Goal: Information Seeking & Learning: Learn about a topic

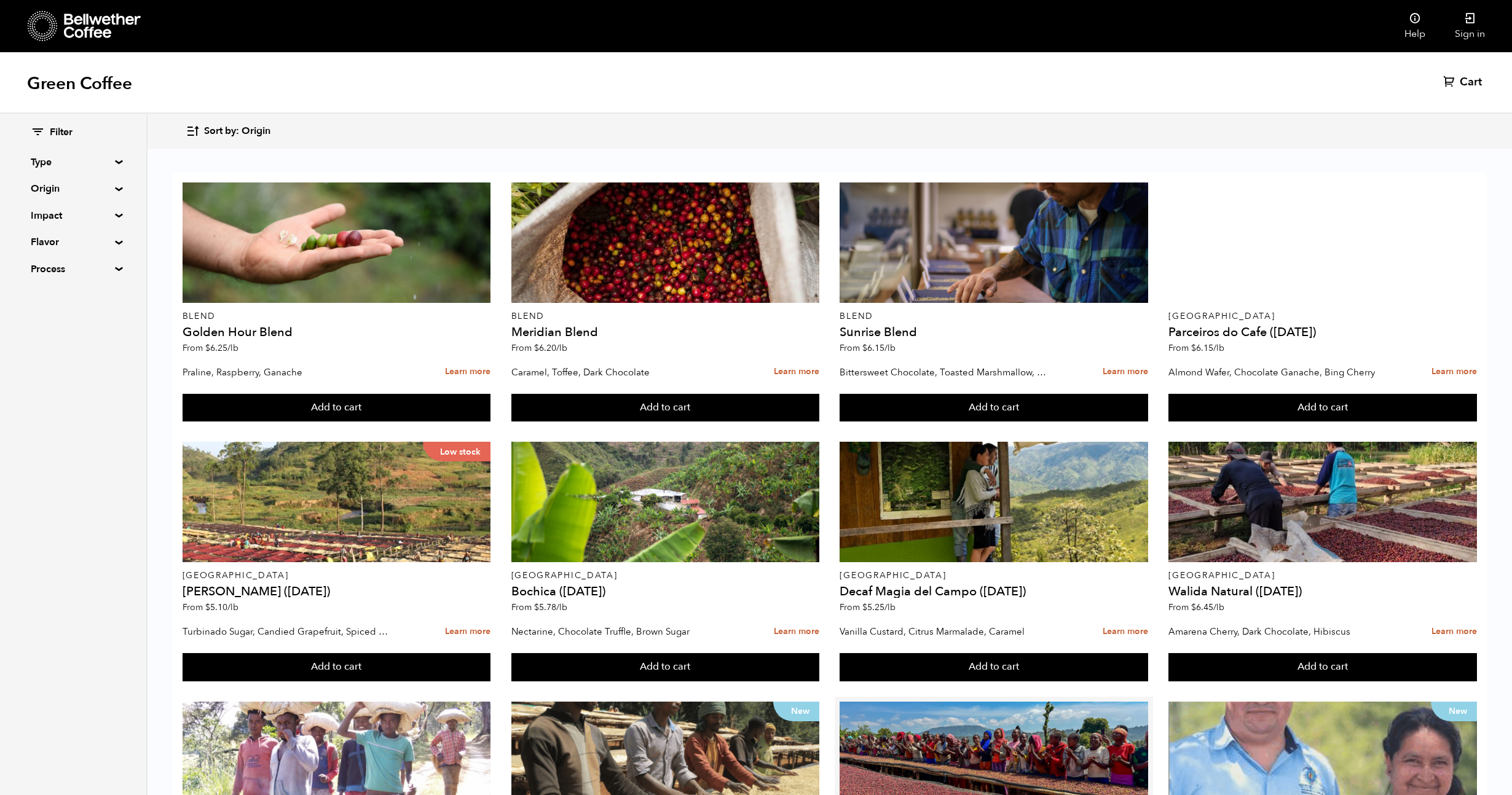
scroll to position [584, 0]
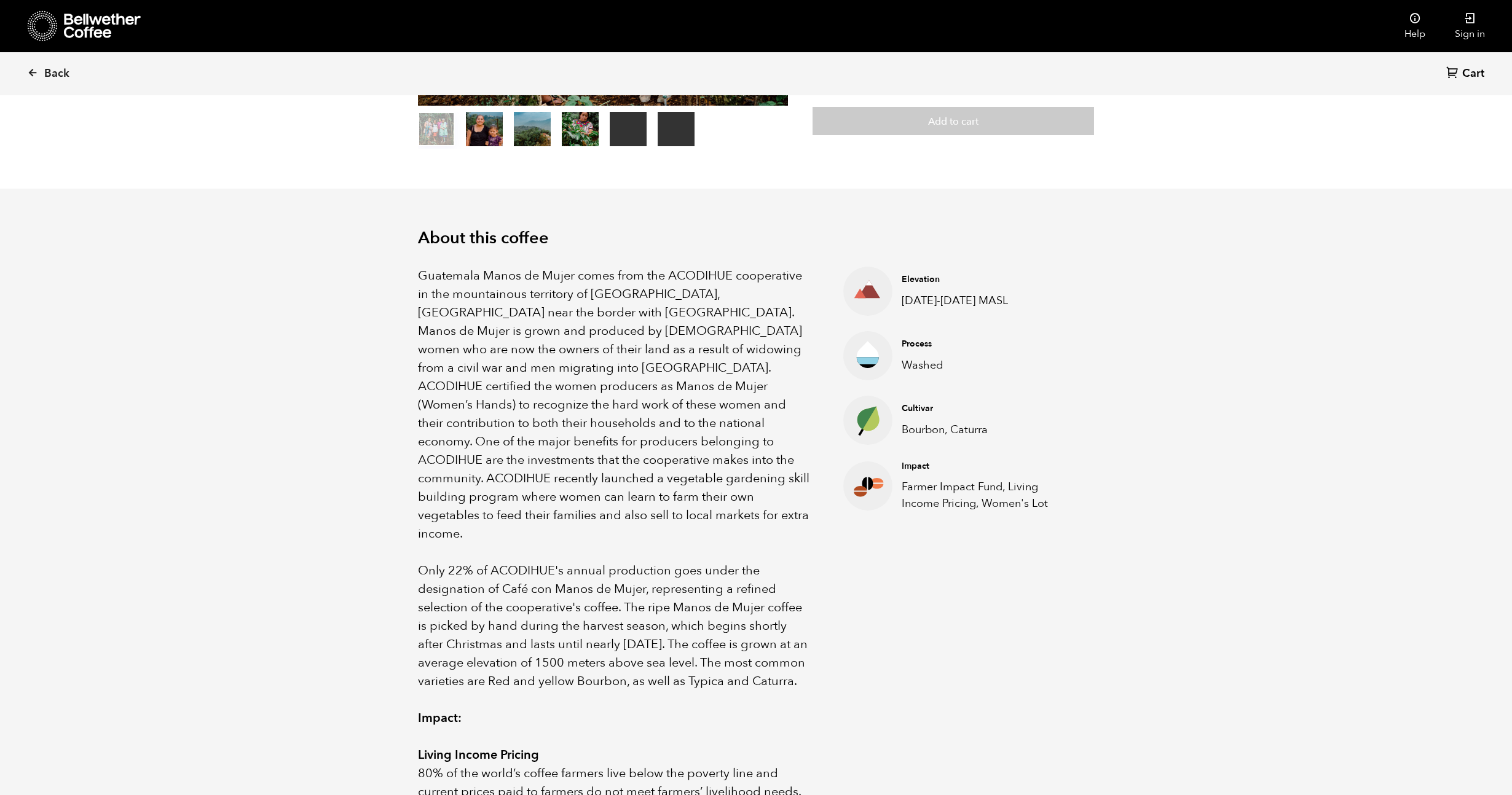
scroll to position [265, 0]
click at [573, 294] on span "Guatemala Manos de Mujer comes from the ACODIHUE cooperative in the mountainous…" at bounding box center [614, 404] width 391 height 275
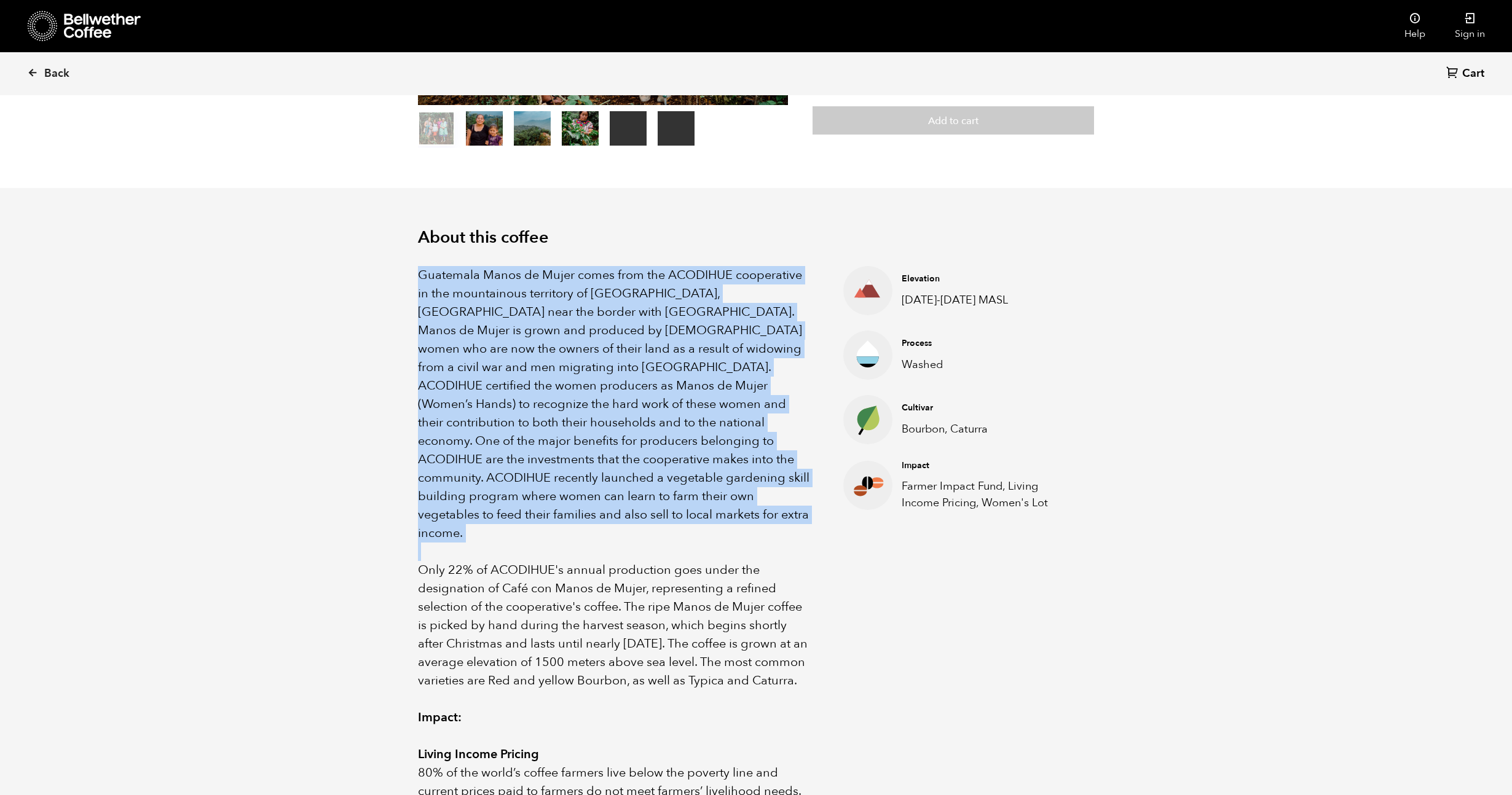
click at [573, 294] on span "Guatemala Manos de Mujer comes from the ACODIHUE cooperative in the mountainous…" at bounding box center [614, 404] width 391 height 275
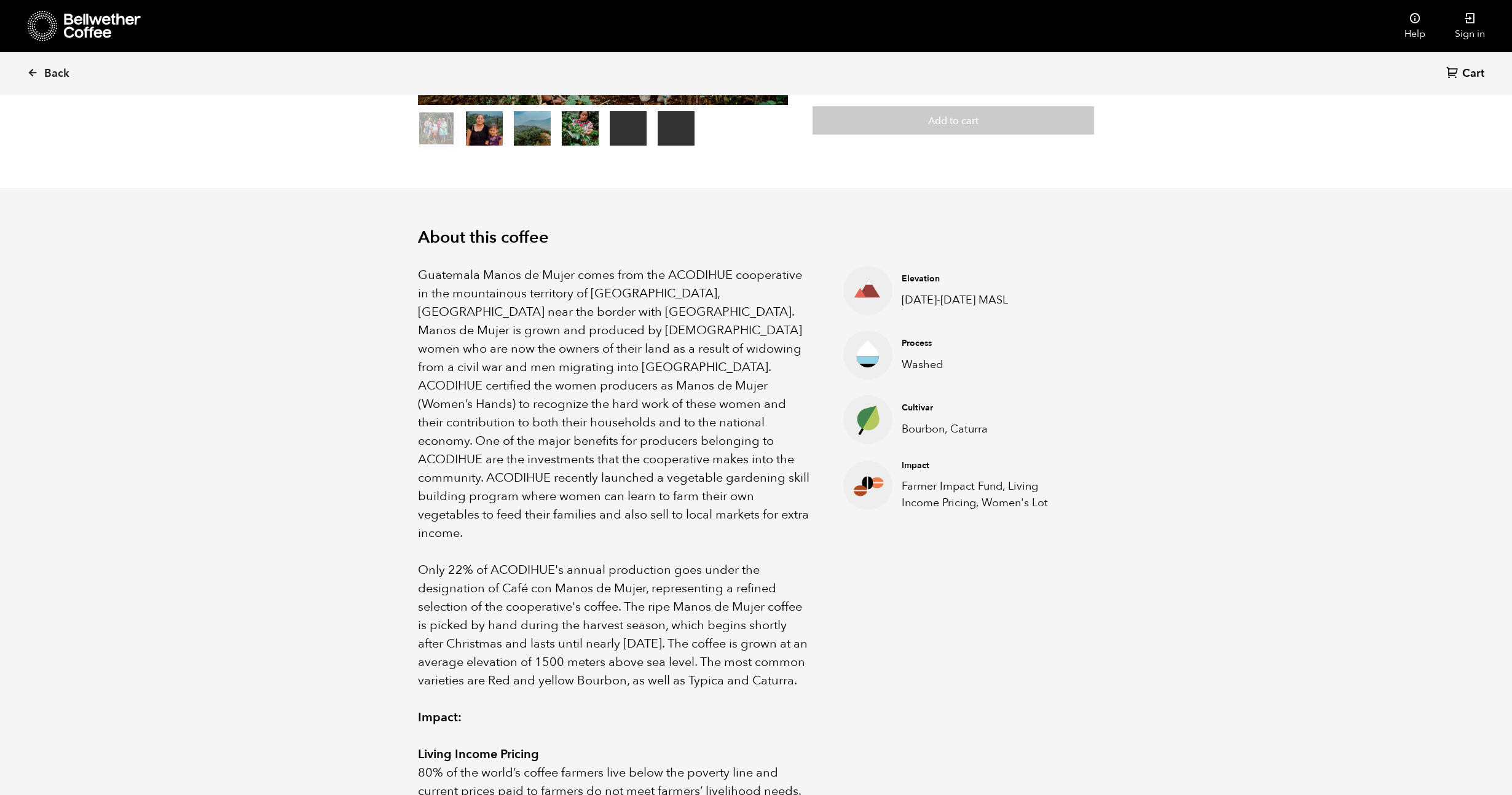
click at [573, 294] on span "Guatemala Manos de Mujer comes from the ACODIHUE cooperative in the mountainous…" at bounding box center [614, 404] width 391 height 275
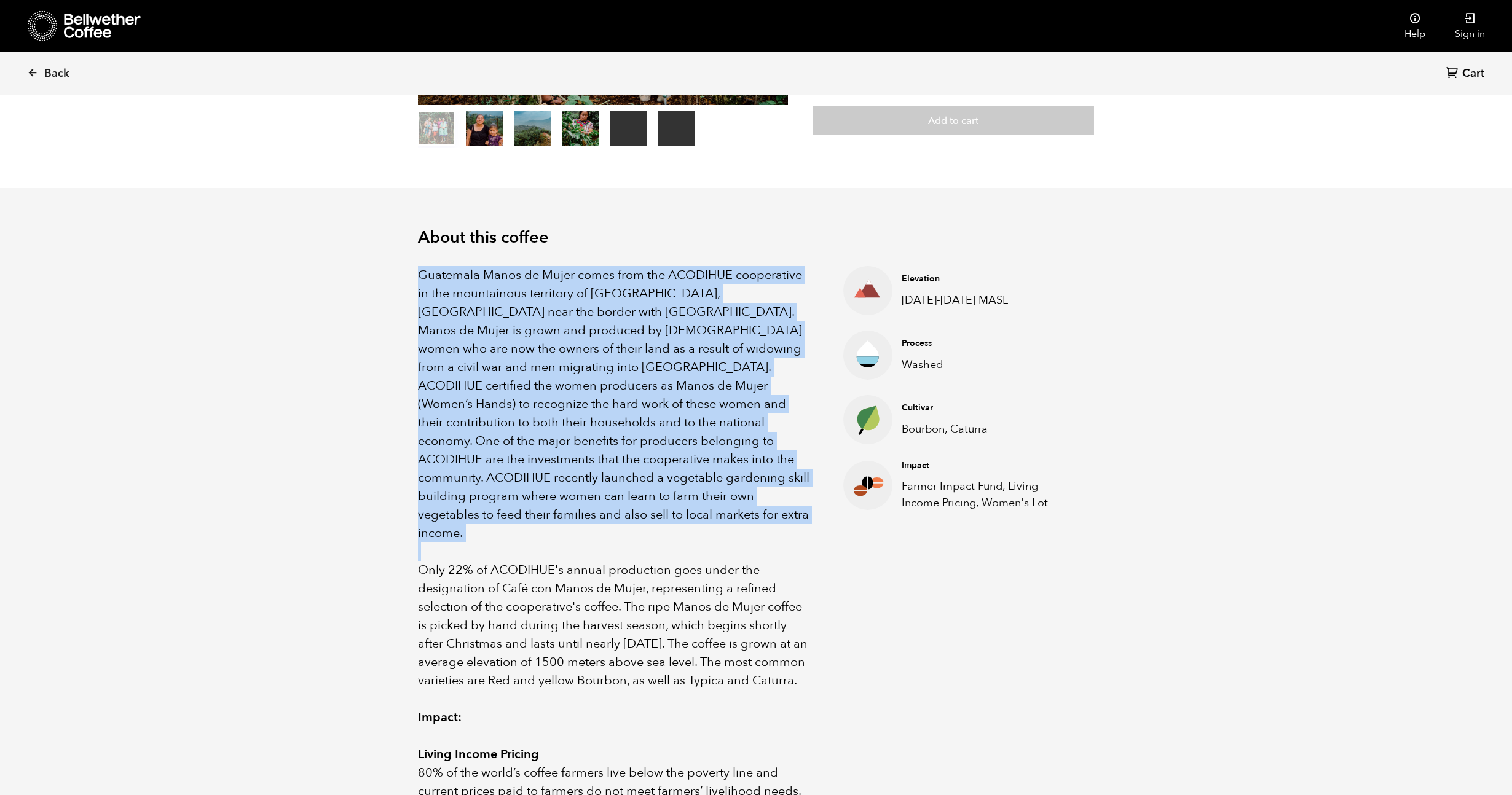
click at [575, 343] on span "Guatemala Manos de Mujer comes from the ACODIHUE cooperative in the mountainous…" at bounding box center [614, 404] width 391 height 275
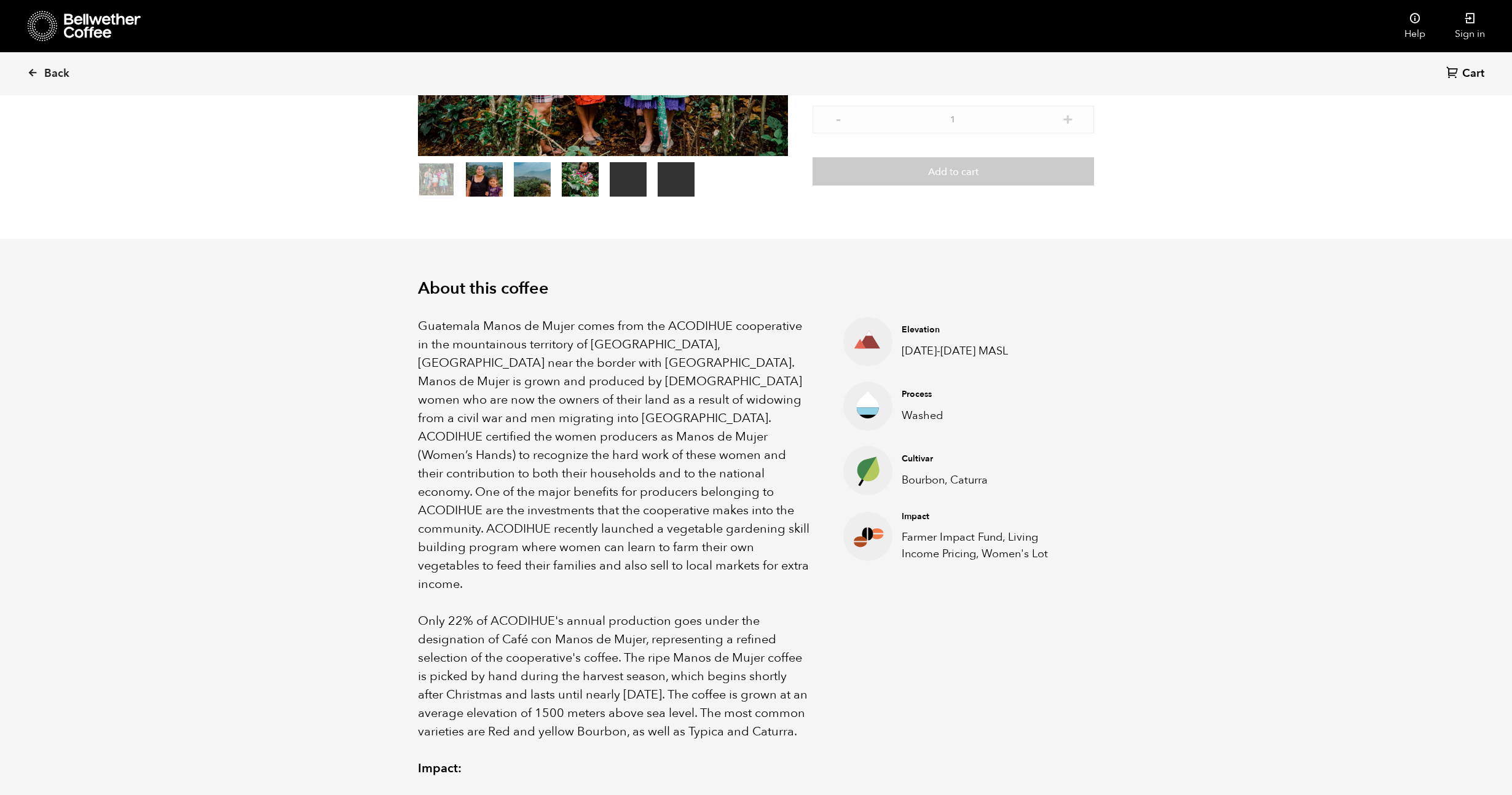
scroll to position [217, 0]
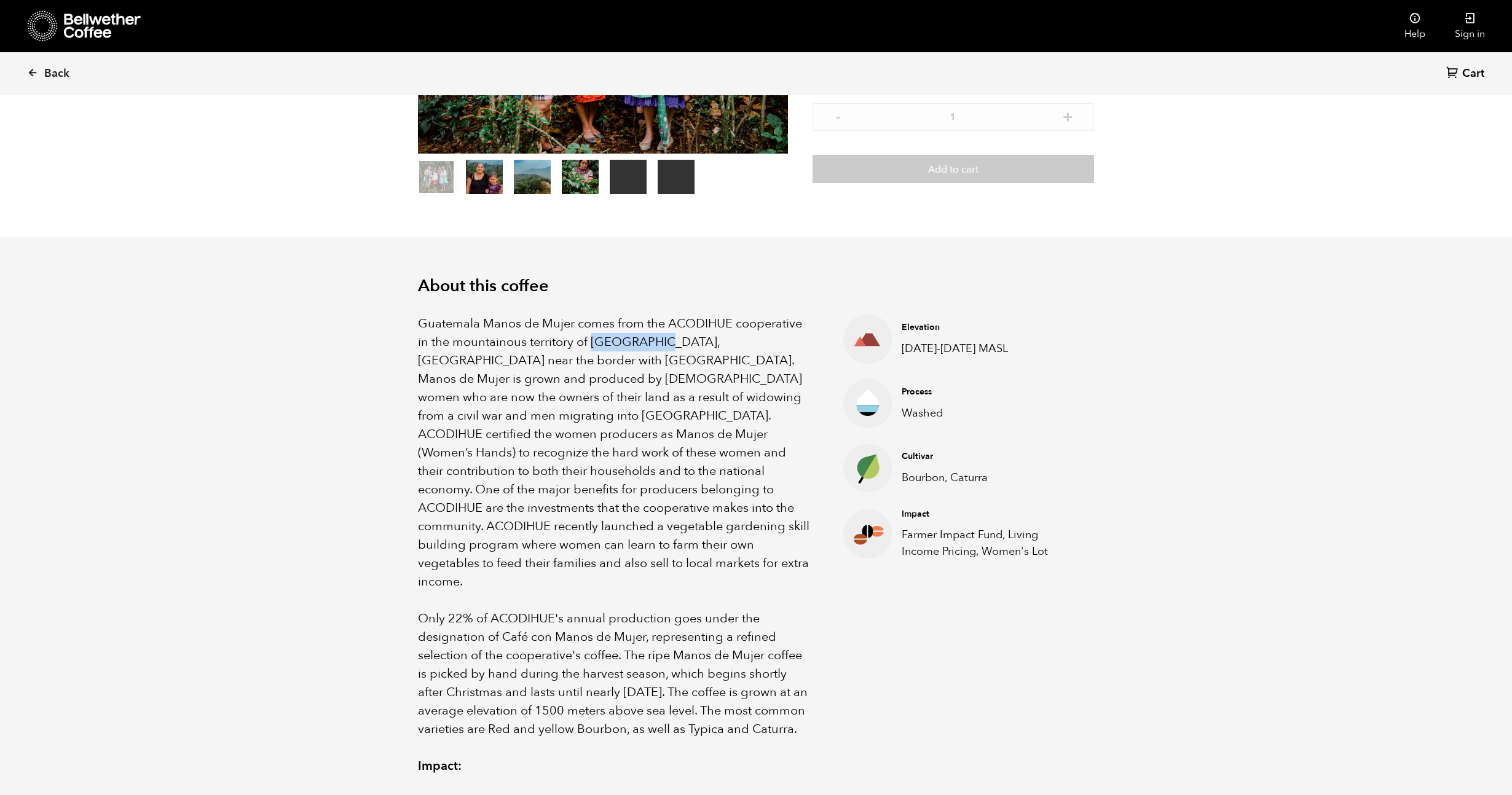
drag, startPoint x: 592, startPoint y: 346, endPoint x: 664, endPoint y: 342, distance: 72.1
click at [664, 342] on span "Guatemala Manos de Mujer comes from the ACODIHUE cooperative in the mountainous…" at bounding box center [614, 452] width 391 height 275
copy span "Cuchumatan,"
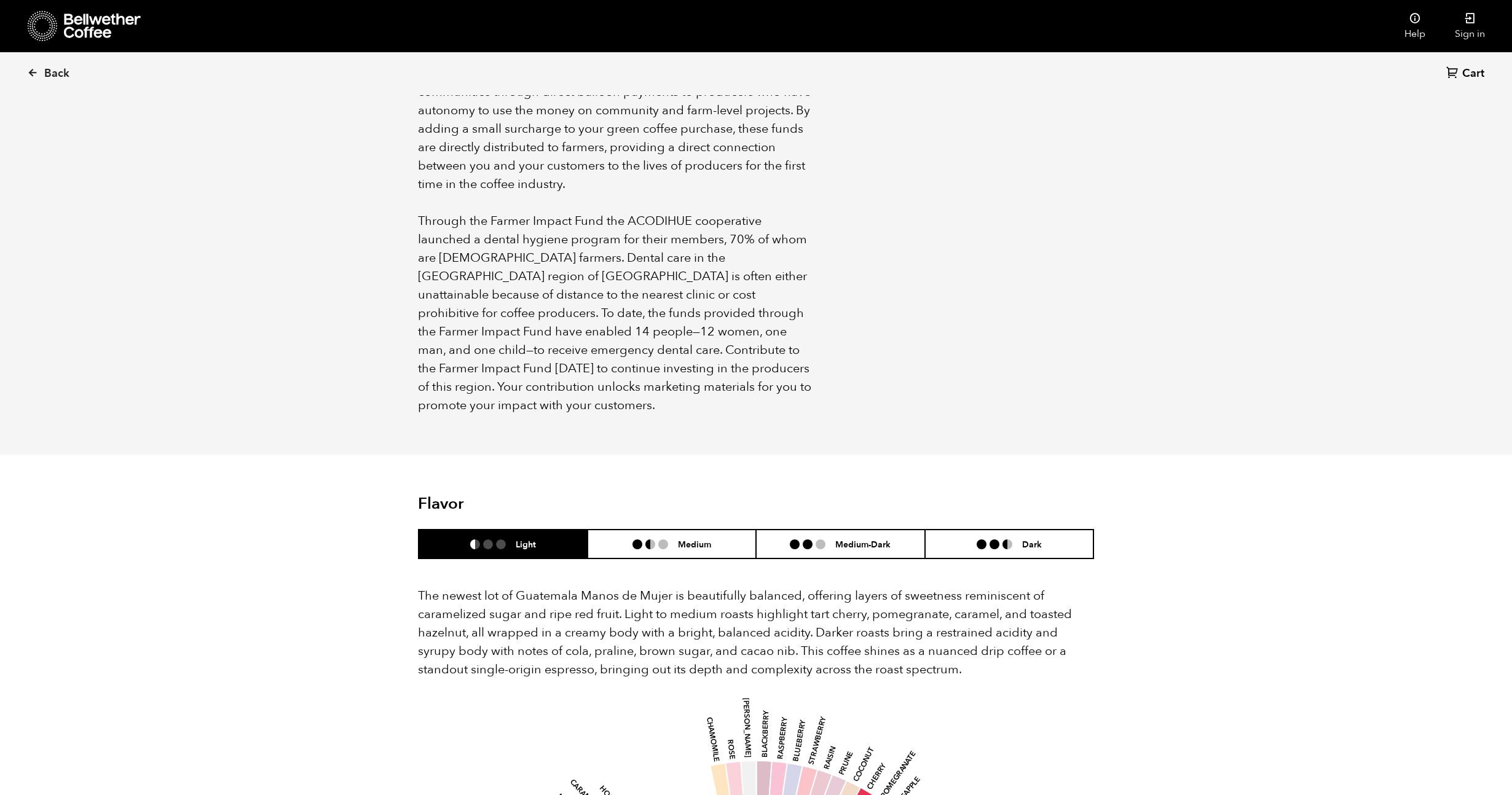
scroll to position [1139, 0]
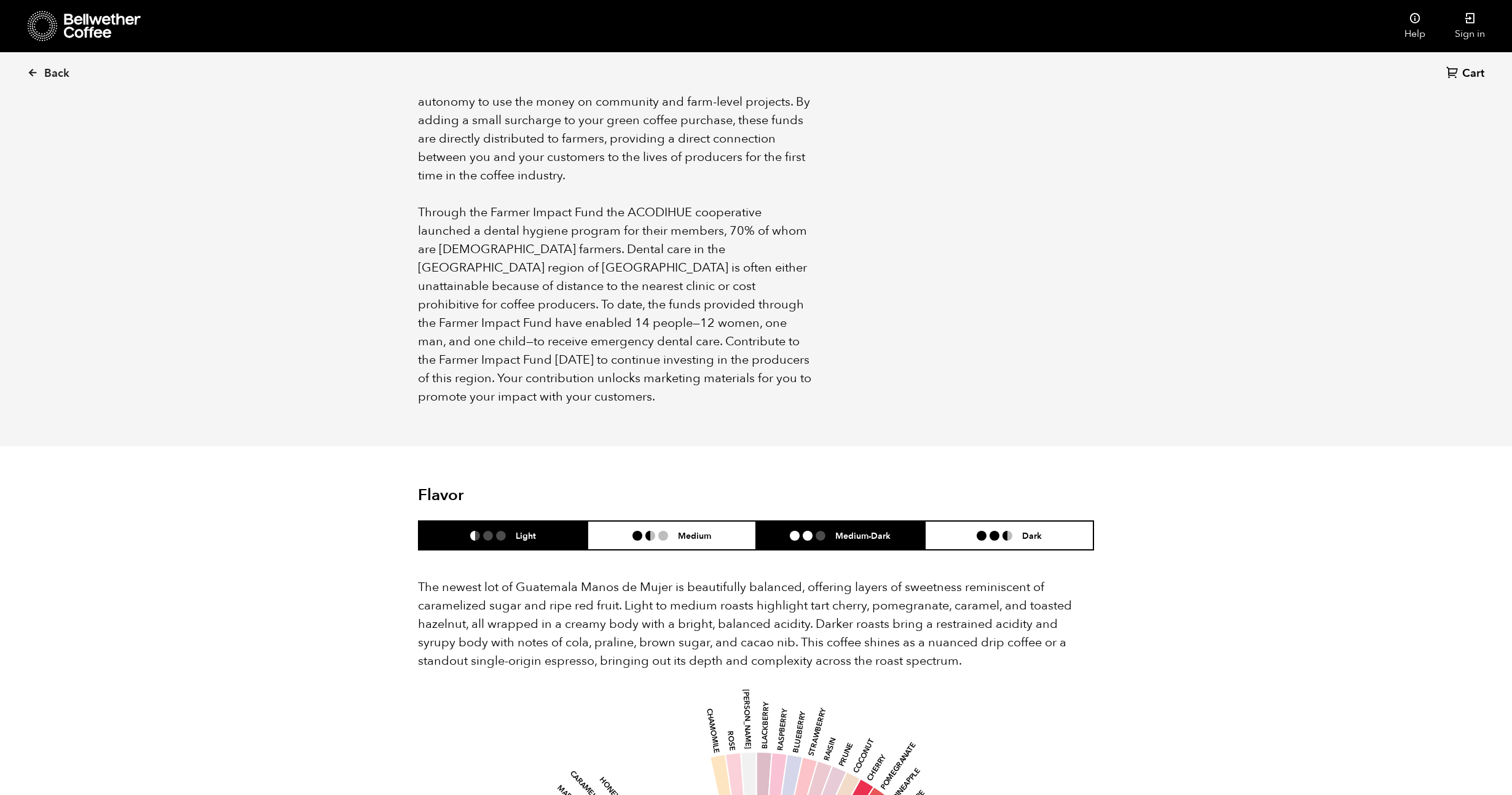
click at [756, 521] on li "Medium-Dark" at bounding box center [840, 535] width 169 height 29
click at [677, 497] on header "Flavor Light Medium Medium-Dark Dark" at bounding box center [756, 518] width 676 height 65
click at [629, 530] on li "Medium" at bounding box center [672, 535] width 169 height 29
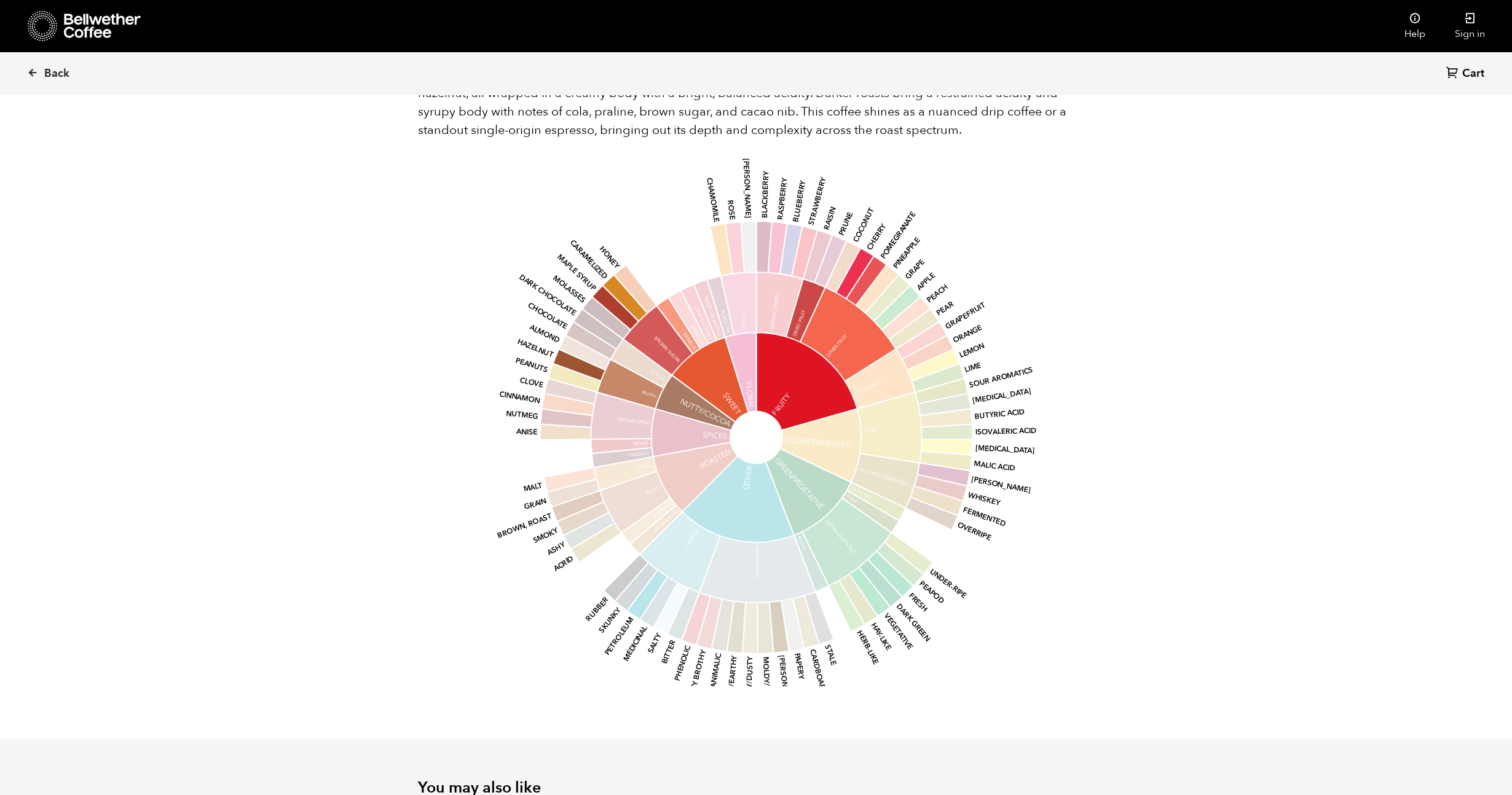
scroll to position [1672, 0]
